Goal: Understand process/instructions

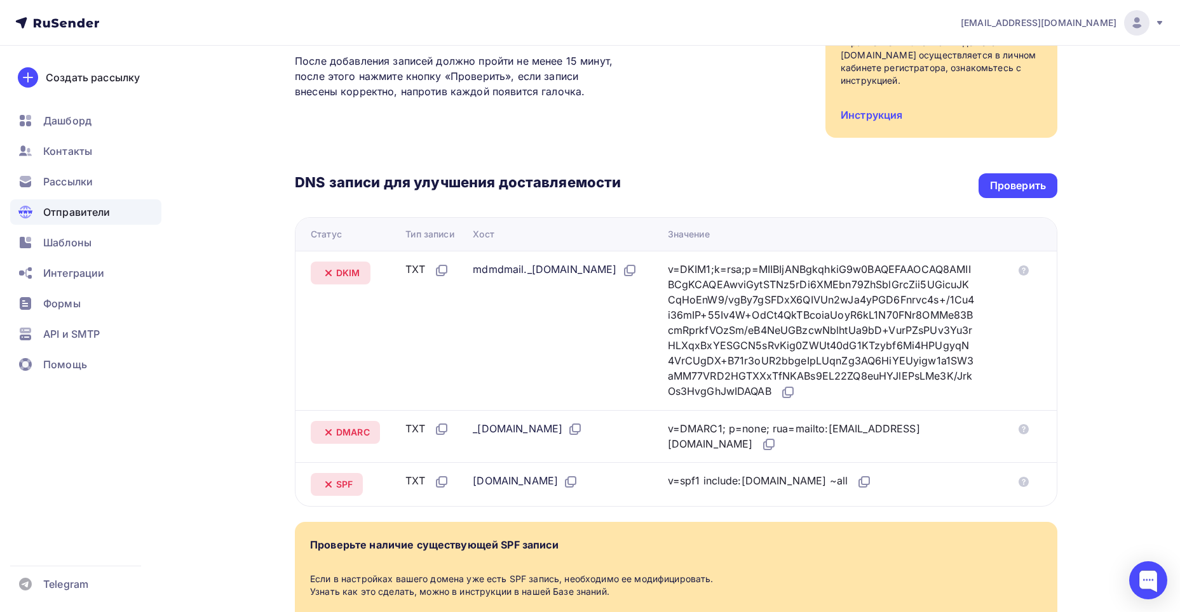
scroll to position [69, 0]
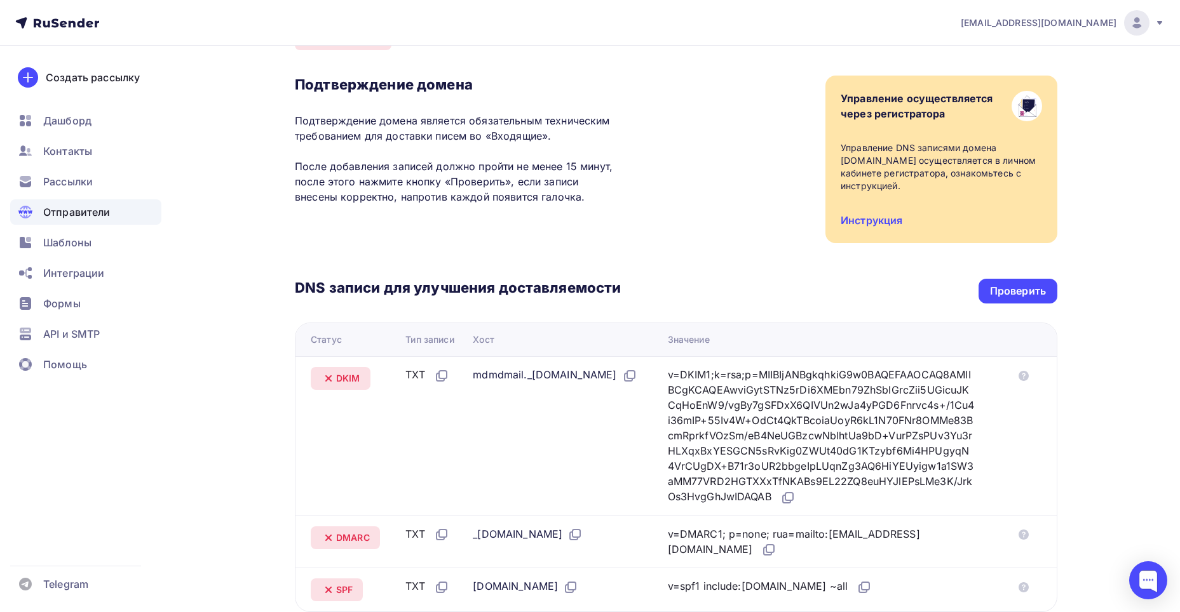
click at [885, 218] on div "Управление осуществляется через регистратора Управление DNS записями домена eco…" at bounding box center [941, 160] width 232 height 168
click at [882, 214] on link "Инструкция" at bounding box center [871, 220] width 62 height 13
click at [795, 490] on icon at bounding box center [787, 497] width 15 height 15
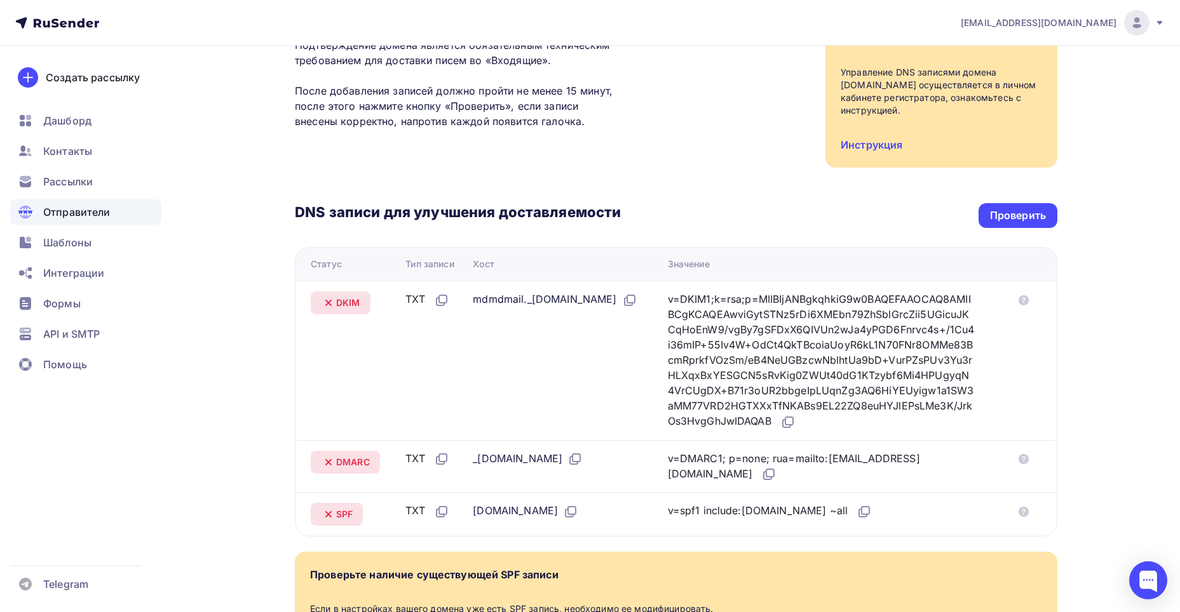
scroll to position [175, 0]
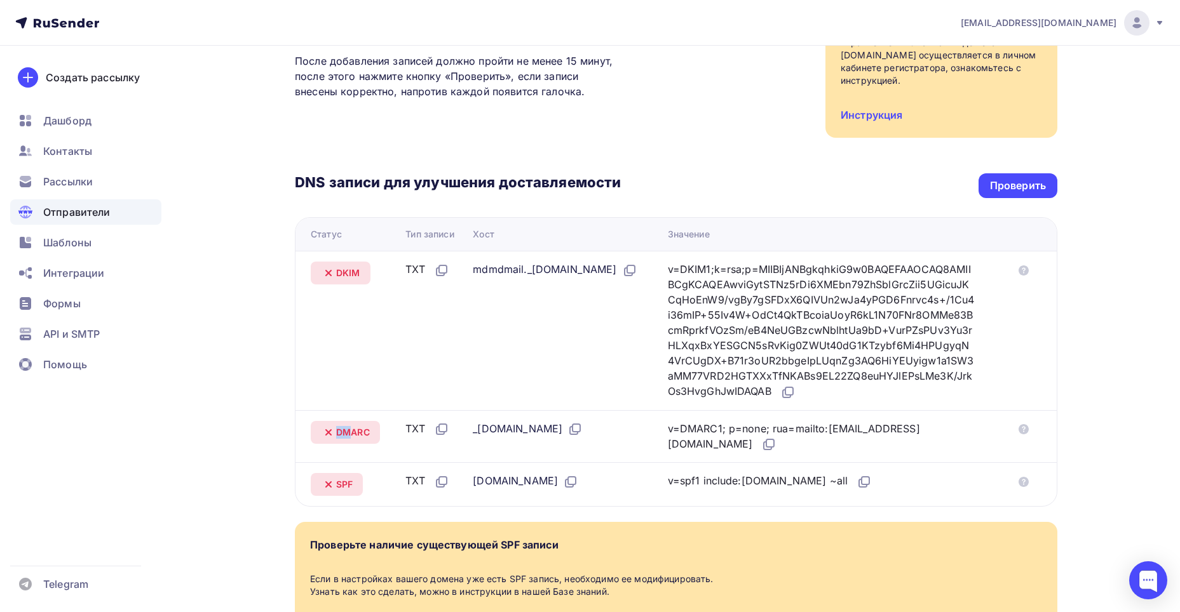
drag, startPoint x: 334, startPoint y: 421, endPoint x: 349, endPoint y: 417, distance: 15.7
click at [349, 421] on div "DMARC" at bounding box center [345, 432] width 69 height 23
click at [370, 426] on span "DMARC" at bounding box center [353, 432] width 34 height 13
click at [761, 437] on icon at bounding box center [768, 444] width 15 height 15
click at [856, 475] on icon at bounding box center [863, 482] width 15 height 15
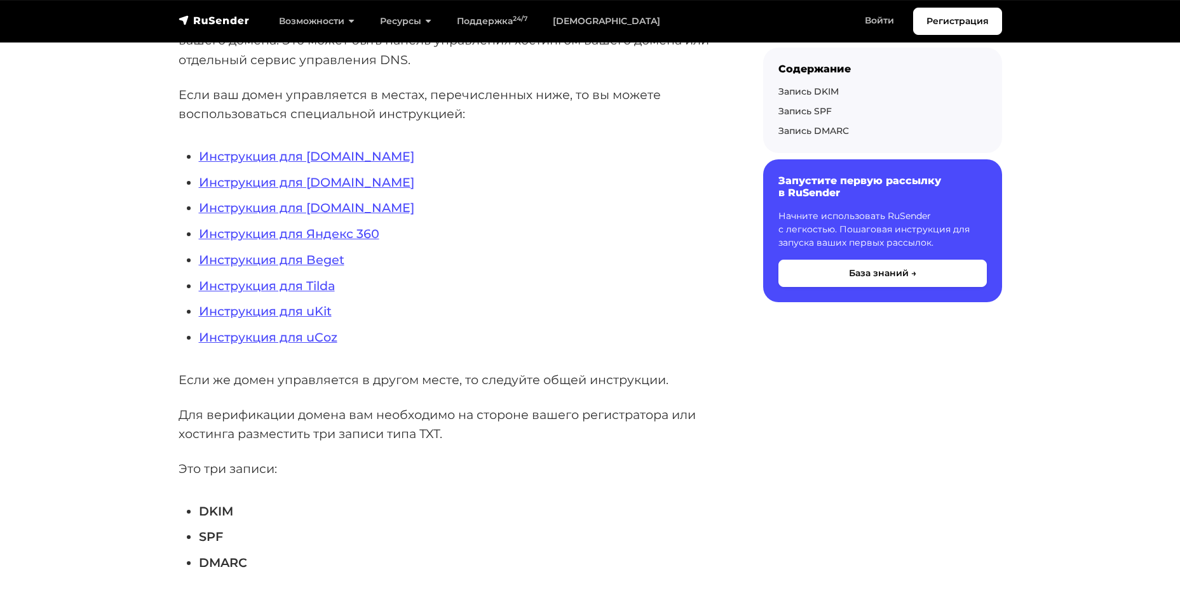
scroll to position [212, 0]
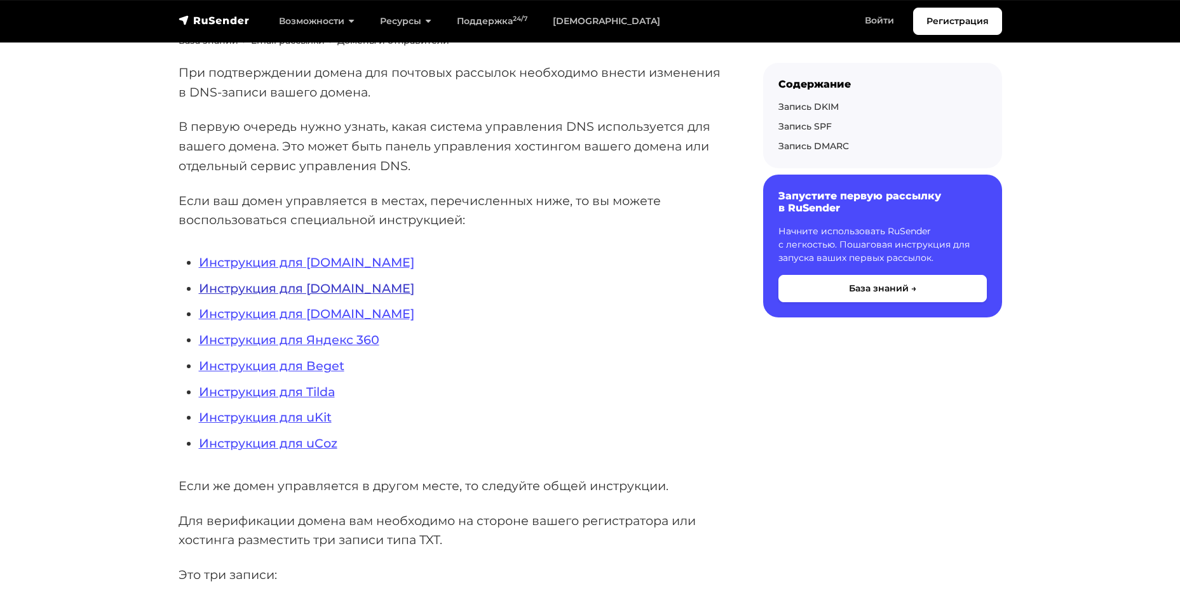
click at [324, 290] on link "Инструкция для [DOMAIN_NAME]" at bounding box center [306, 288] width 215 height 15
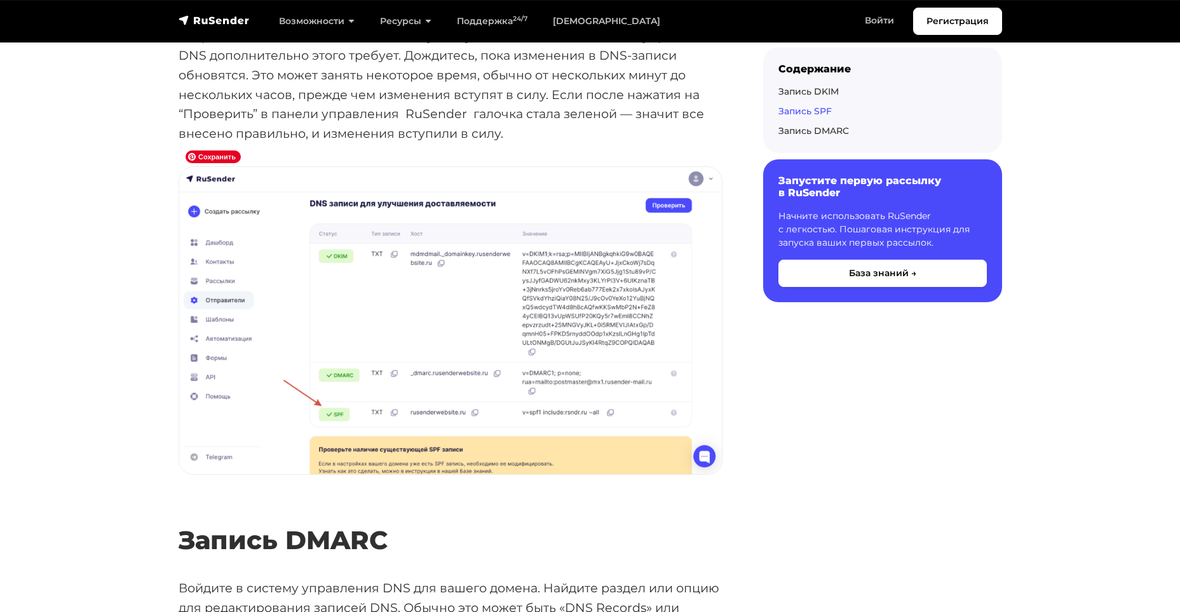
scroll to position [3706, 0]
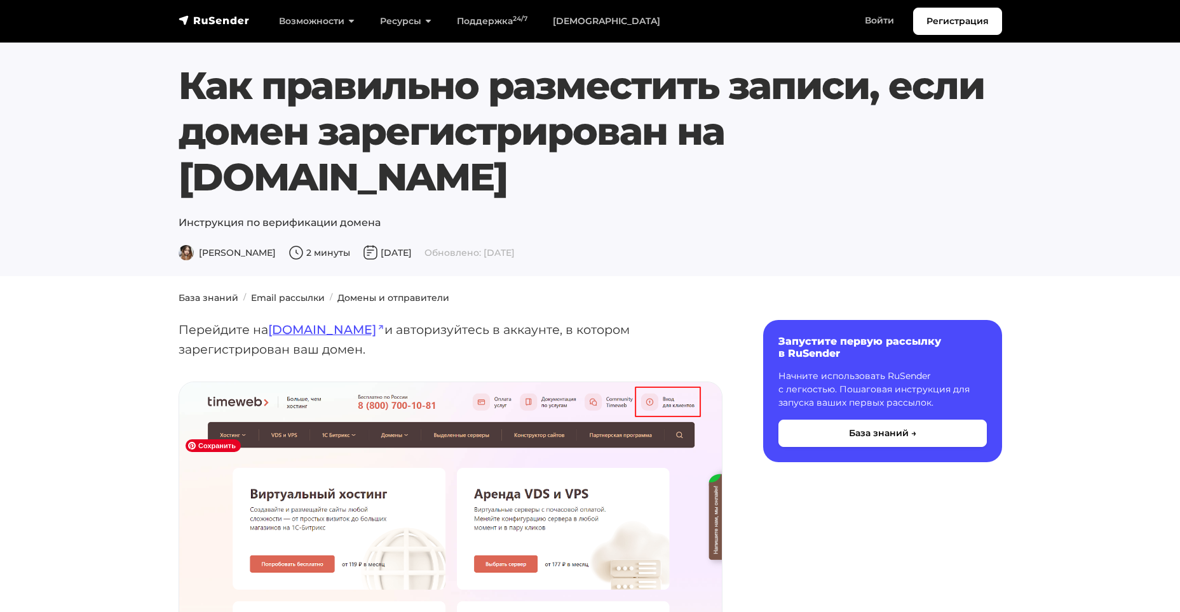
scroll to position [318, 0]
